Goal: Information Seeking & Learning: Learn about a topic

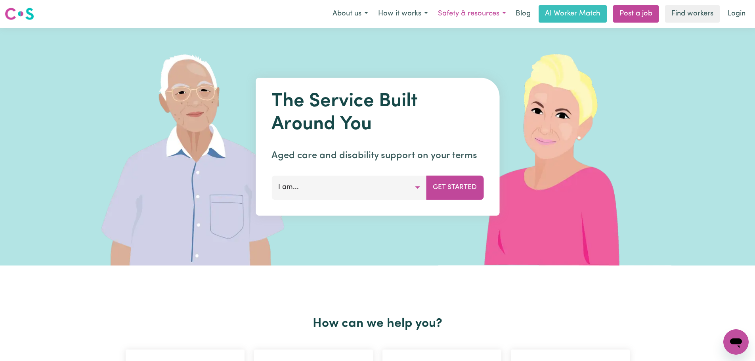
click at [474, 13] on button "Safety & resources" at bounding box center [472, 14] width 78 height 17
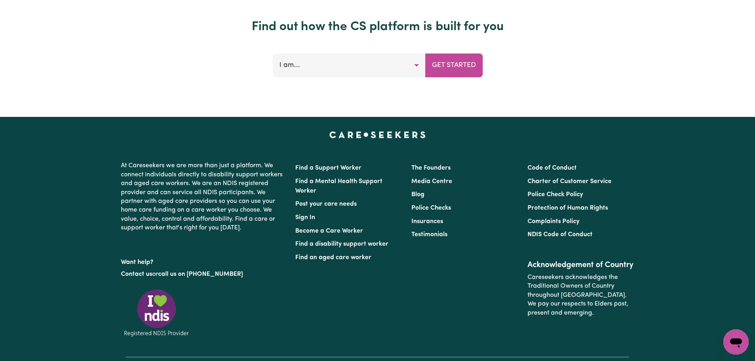
scroll to position [3431, 0]
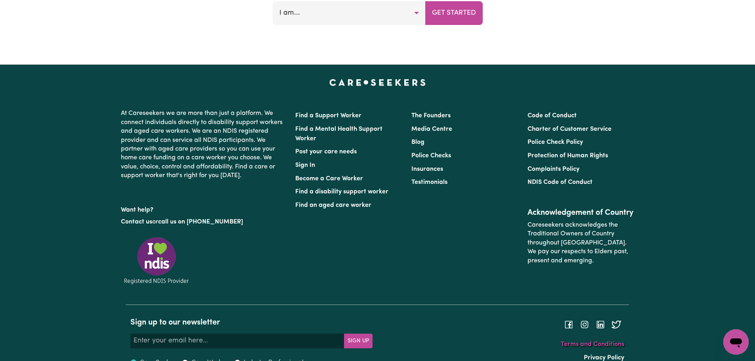
click at [601, 341] on link "Terms and Conditions" at bounding box center [592, 344] width 63 height 6
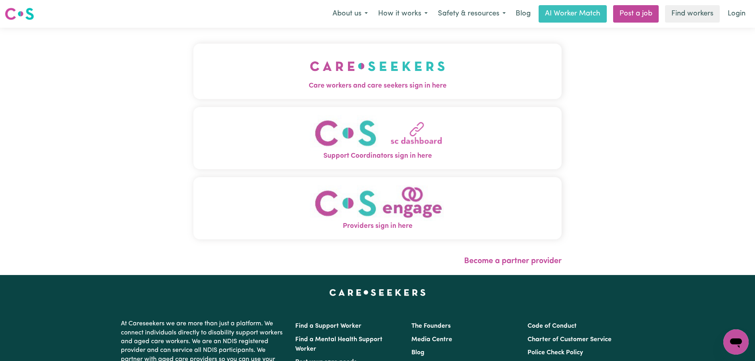
click at [372, 87] on span "Care workers and care seekers sign in here" at bounding box center [377, 86] width 368 height 10
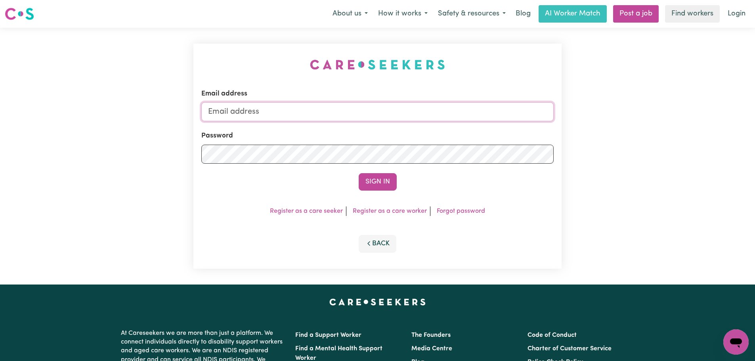
type input "florenzkeirtcuizon+worker@gmail.com"
click at [383, 183] on button "Sign In" at bounding box center [378, 181] width 38 height 17
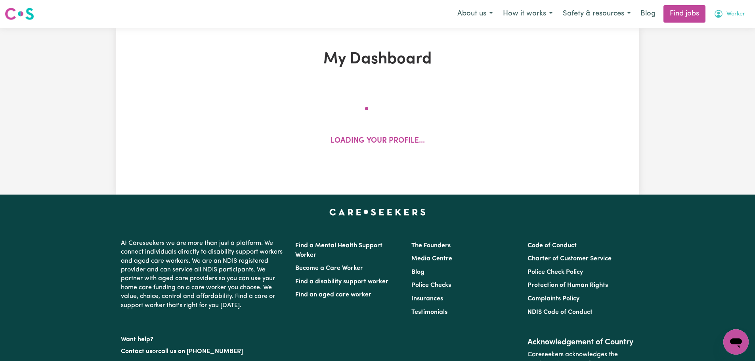
click at [723, 13] on button "Worker" at bounding box center [730, 14] width 42 height 17
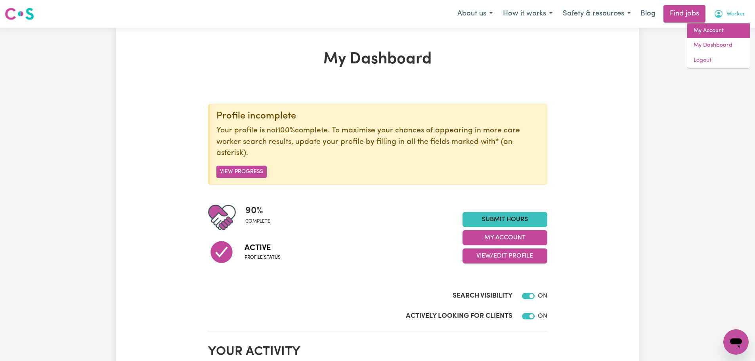
click at [708, 28] on link "My Account" at bounding box center [718, 30] width 63 height 15
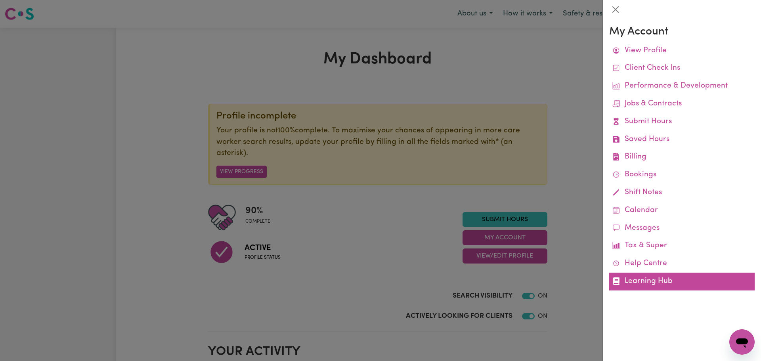
click at [649, 275] on link "Learning Hub" at bounding box center [681, 282] width 145 height 18
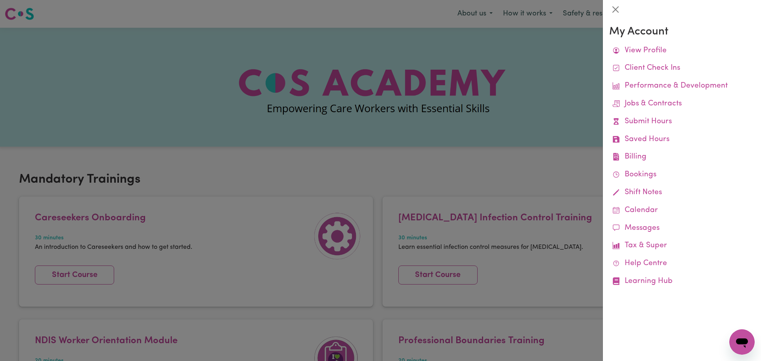
click at [515, 171] on div at bounding box center [380, 180] width 761 height 361
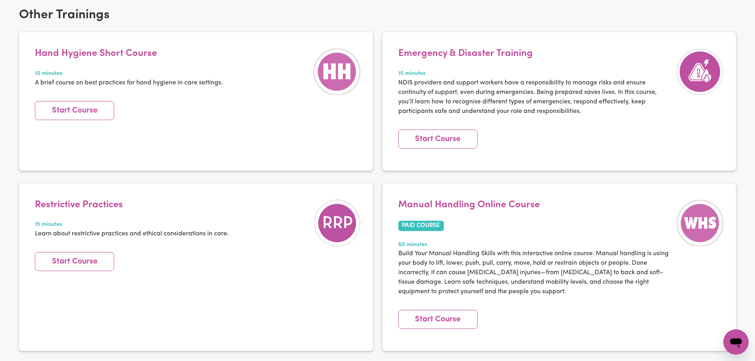
scroll to position [1107, 0]
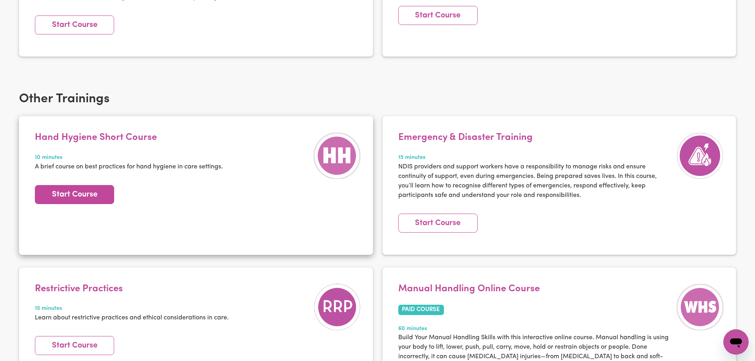
click at [89, 185] on link "Start Course" at bounding box center [74, 194] width 79 height 19
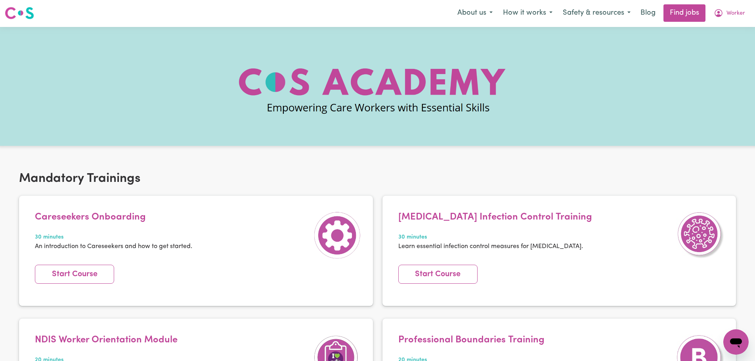
scroll to position [0, 0]
click at [727, 11] on span "Worker" at bounding box center [736, 14] width 19 height 9
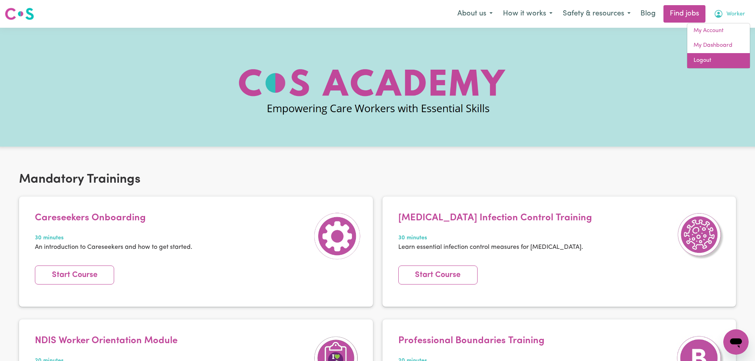
click at [710, 57] on link "Logout" at bounding box center [718, 60] width 63 height 15
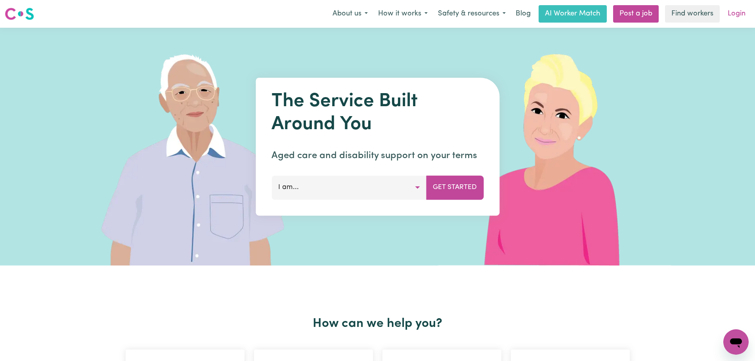
click at [741, 11] on link "Login" at bounding box center [736, 13] width 27 height 17
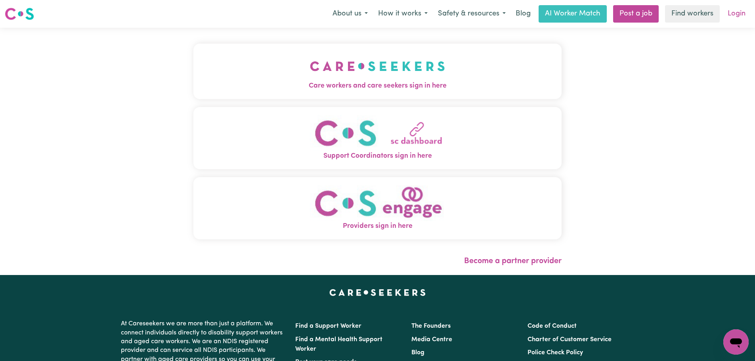
click at [733, 11] on link "Login" at bounding box center [736, 13] width 27 height 17
click at [408, 74] on img "Care workers and care seekers sign in here" at bounding box center [377, 66] width 135 height 29
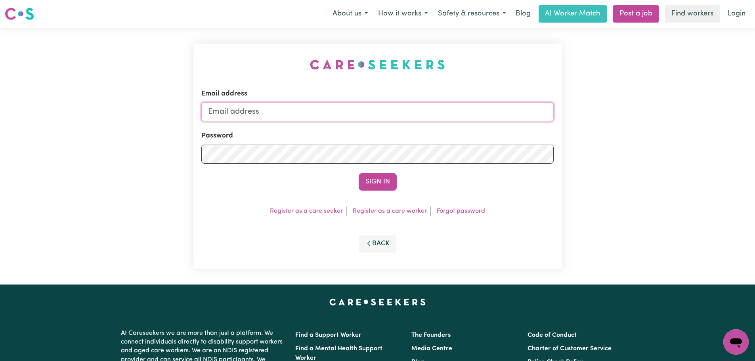
type input "[EMAIL_ADDRESS][DOMAIN_NAME]"
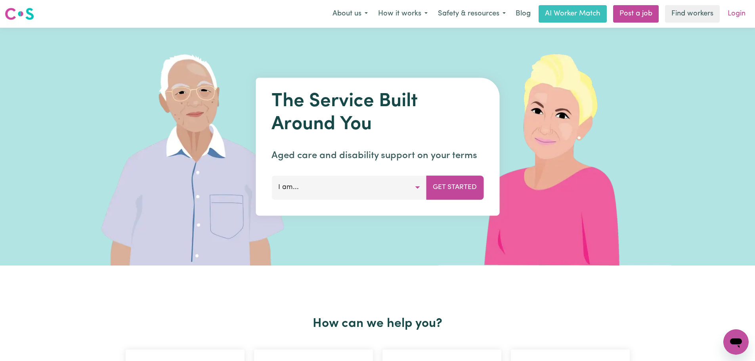
click at [745, 11] on link "Login" at bounding box center [736, 13] width 27 height 17
click at [737, 15] on link "Login" at bounding box center [736, 13] width 27 height 17
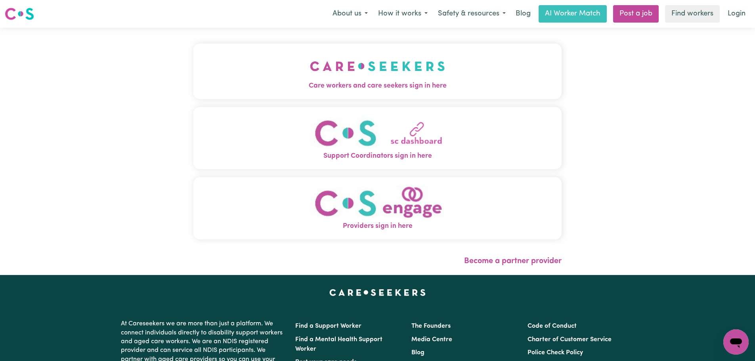
click at [459, 84] on span "Care workers and care seekers sign in here" at bounding box center [377, 86] width 368 height 10
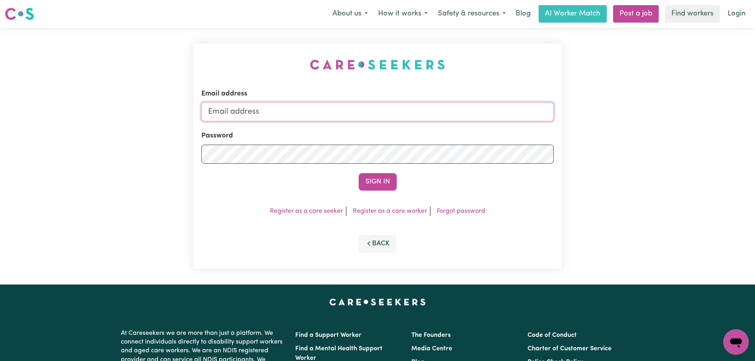
type input "[EMAIL_ADDRESS][DOMAIN_NAME]"
click at [384, 180] on button "Sign In" at bounding box center [378, 181] width 38 height 17
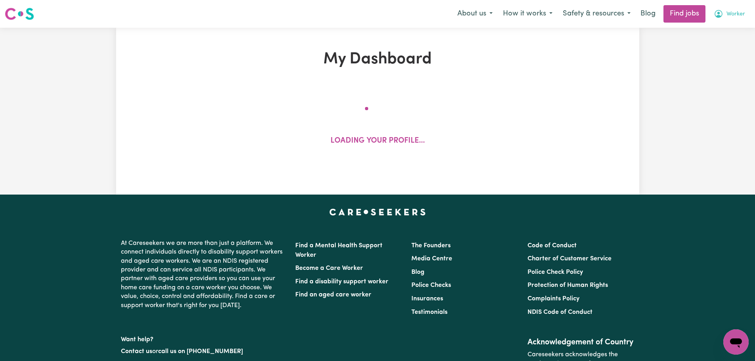
drag, startPoint x: 721, startPoint y: 13, endPoint x: 722, endPoint y: 19, distance: 6.1
click at [721, 13] on icon "My Account" at bounding box center [719, 14] width 10 height 10
click at [721, 33] on link "My Account" at bounding box center [718, 30] width 63 height 15
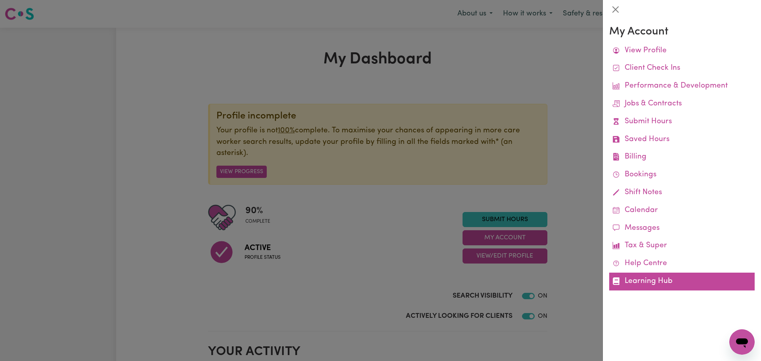
click at [654, 284] on link "Learning Hub" at bounding box center [681, 282] width 145 height 18
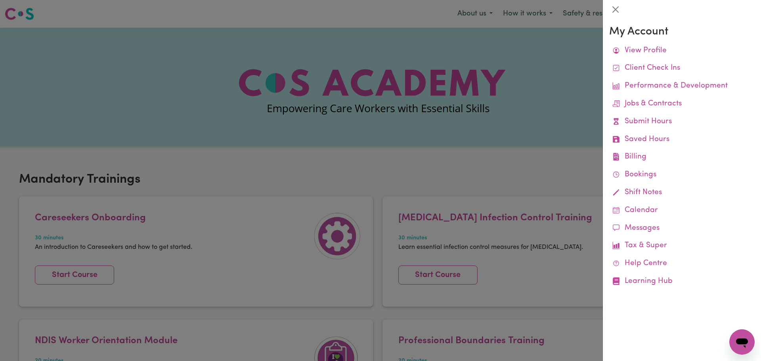
click at [421, 171] on div at bounding box center [380, 180] width 761 height 361
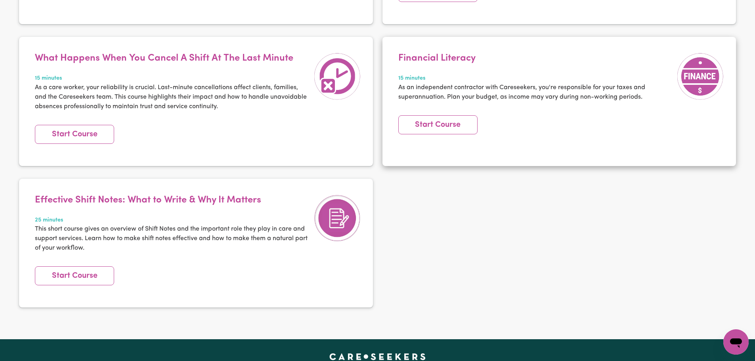
scroll to position [1521, 0]
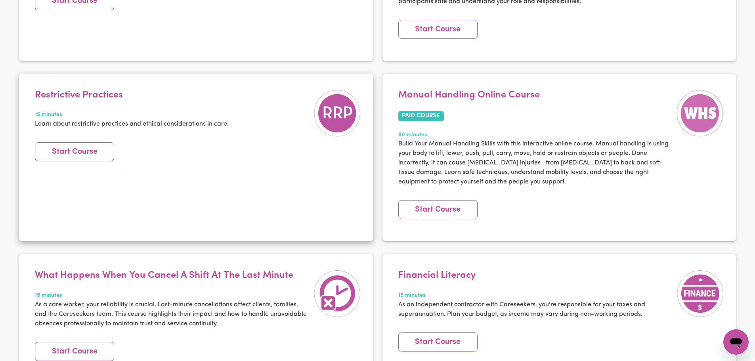
scroll to position [1301, 0]
